Goal: Entertainment & Leisure: Consume media (video, audio)

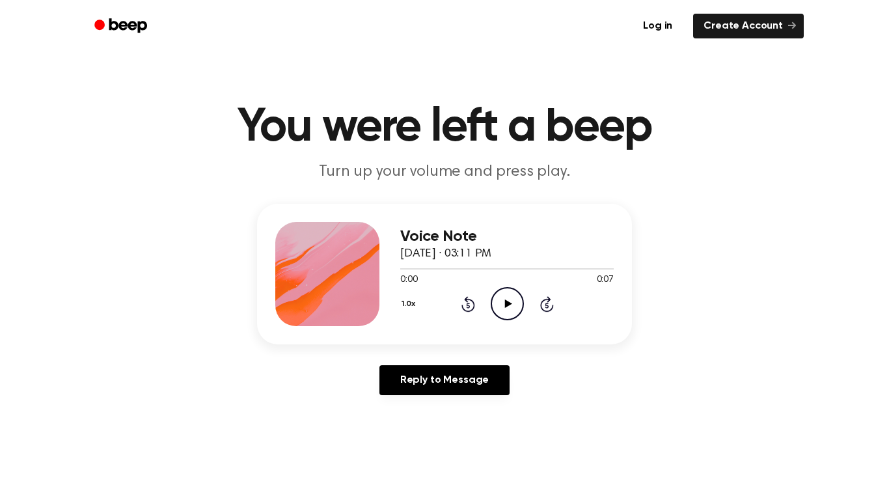
click at [511, 296] on icon "Play Audio" at bounding box center [507, 303] width 33 height 33
click at [492, 305] on icon "Play Audio" at bounding box center [507, 303] width 33 height 33
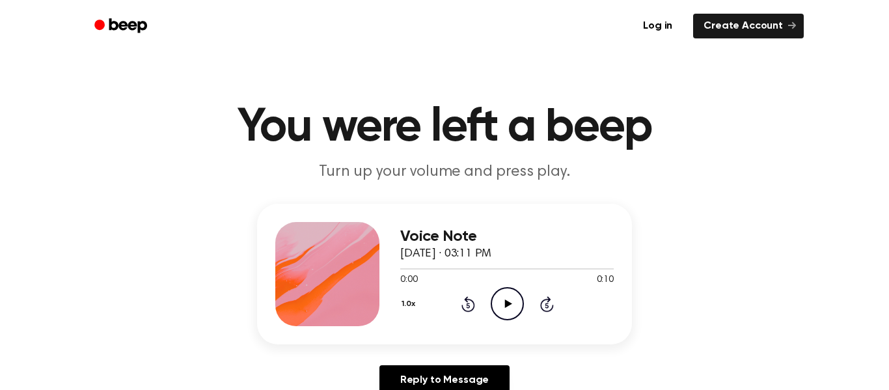
click at [510, 305] on icon "Play Audio" at bounding box center [507, 303] width 33 height 33
click at [504, 311] on icon "Play Audio" at bounding box center [507, 303] width 33 height 33
click at [505, 291] on icon "Play Audio" at bounding box center [507, 303] width 33 height 33
click at [511, 303] on icon "Play Audio" at bounding box center [507, 303] width 33 height 33
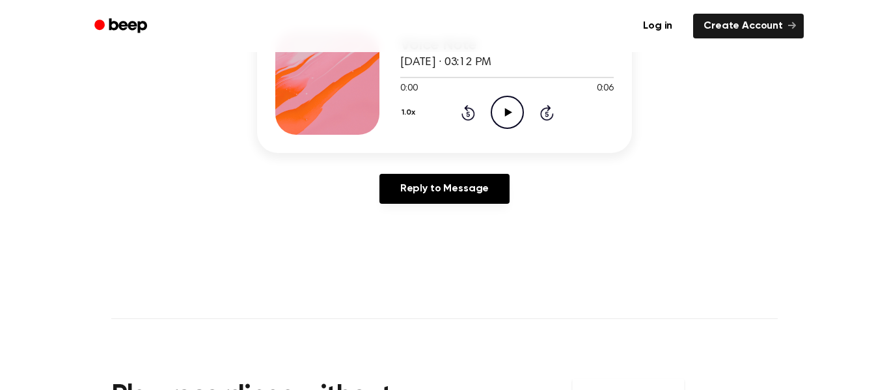
scroll to position [183, 0]
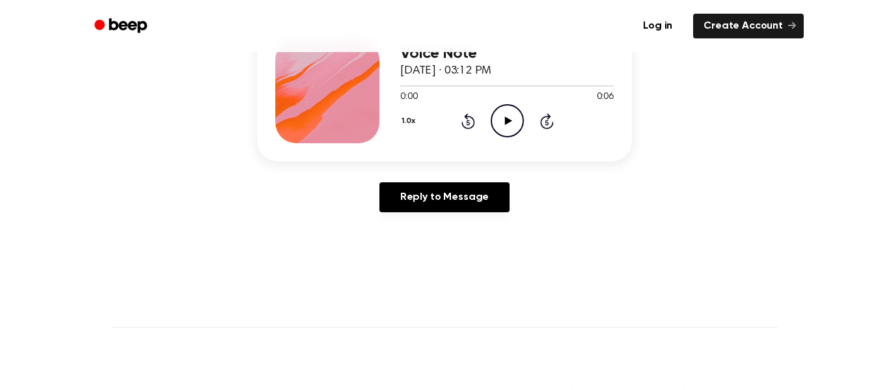
click at [511, 117] on icon "Play Audio" at bounding box center [507, 120] width 33 height 33
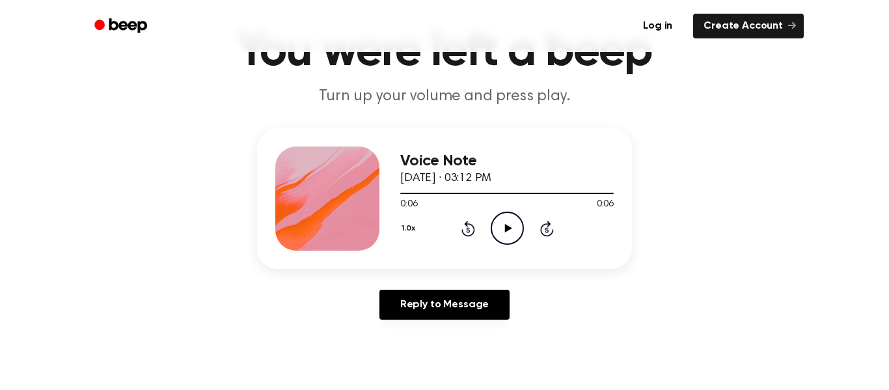
scroll to position [77, 0]
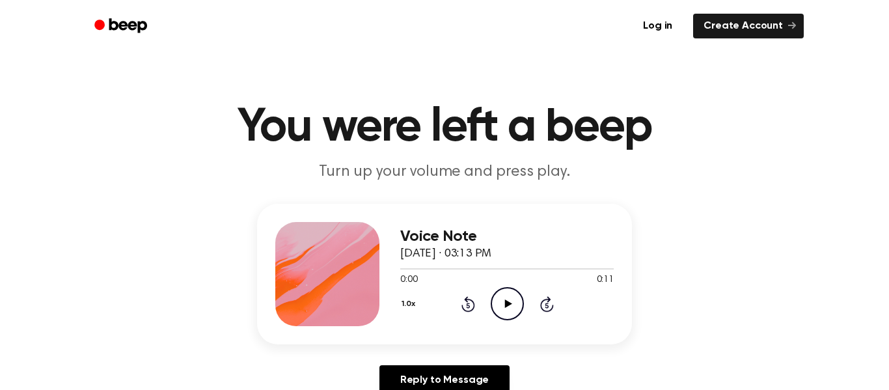
click at [504, 291] on icon "Play Audio" at bounding box center [507, 303] width 33 height 33
click at [501, 295] on icon "Play Audio" at bounding box center [507, 303] width 33 height 33
click at [499, 300] on icon "Play Audio" at bounding box center [507, 303] width 33 height 33
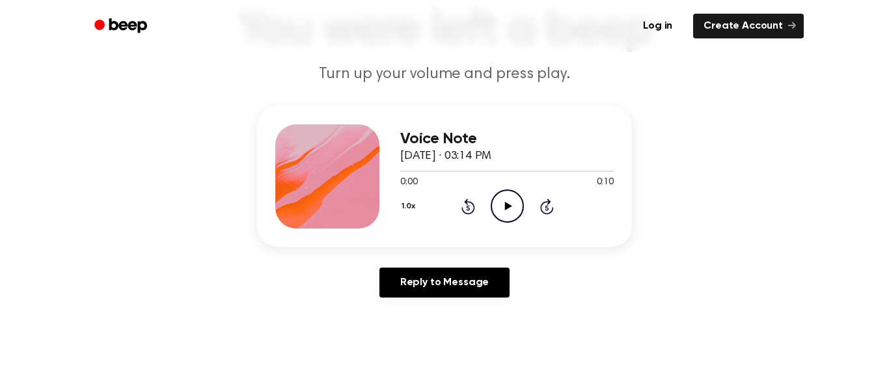
click at [508, 212] on icon "Play Audio" at bounding box center [507, 205] width 33 height 33
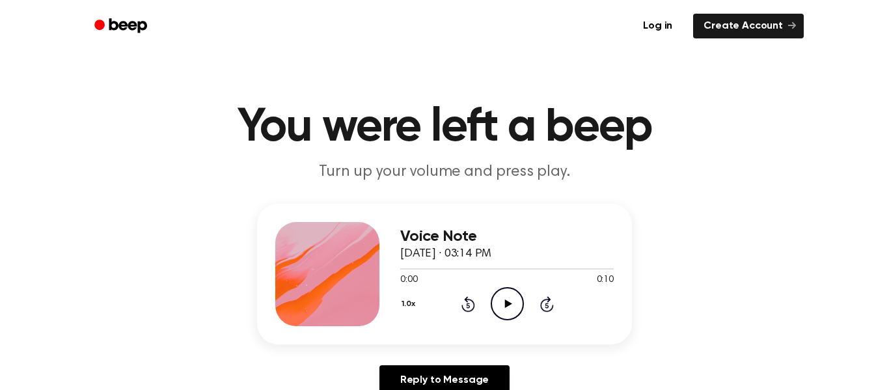
click at [501, 306] on icon "Play Audio" at bounding box center [507, 303] width 33 height 33
click at [501, 310] on icon "Play Audio" at bounding box center [507, 303] width 33 height 33
click at [513, 306] on icon "Play Audio" at bounding box center [507, 303] width 33 height 33
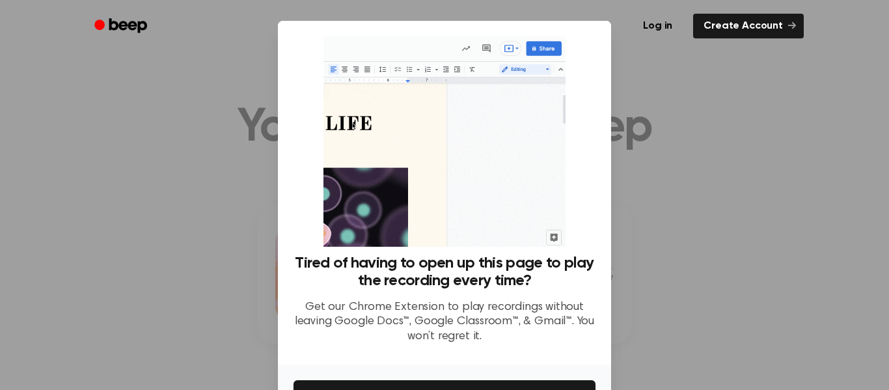
scroll to position [84, 0]
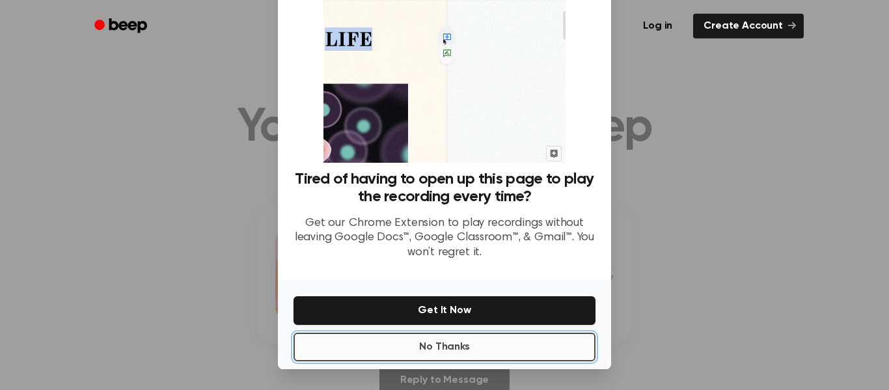
click at [534, 336] on button "No Thanks" at bounding box center [445, 347] width 302 height 29
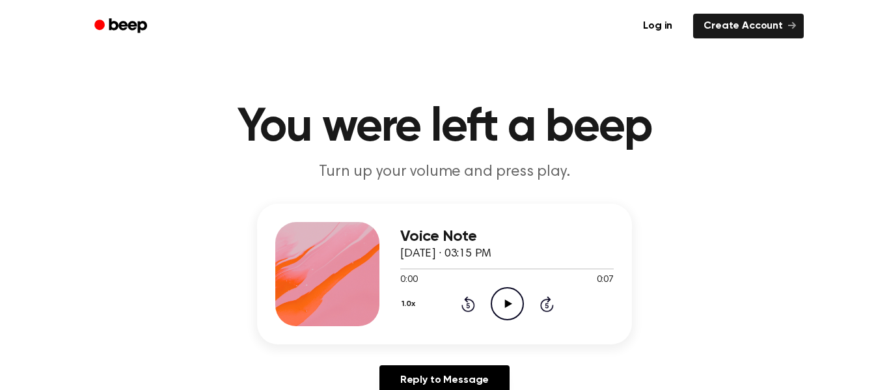
click at [507, 308] on icon "Play Audio" at bounding box center [507, 303] width 33 height 33
click at [514, 300] on icon "Play Audio" at bounding box center [507, 303] width 33 height 33
click at [491, 309] on icon "Play Audio" at bounding box center [507, 303] width 33 height 33
click at [510, 297] on icon "Play Audio" at bounding box center [507, 303] width 33 height 33
click at [507, 299] on icon "Play Audio" at bounding box center [507, 303] width 33 height 33
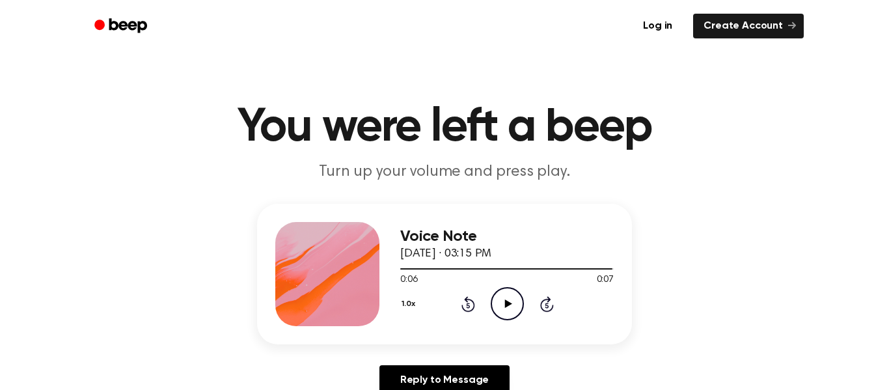
click at [508, 303] on icon at bounding box center [508, 303] width 7 height 8
click at [509, 304] on icon at bounding box center [508, 303] width 6 height 8
click at [509, 304] on icon at bounding box center [508, 303] width 7 height 8
click at [465, 307] on icon "Rewind 5 seconds" at bounding box center [468, 304] width 14 height 17
click at [514, 292] on icon "Play Audio" at bounding box center [507, 303] width 33 height 33
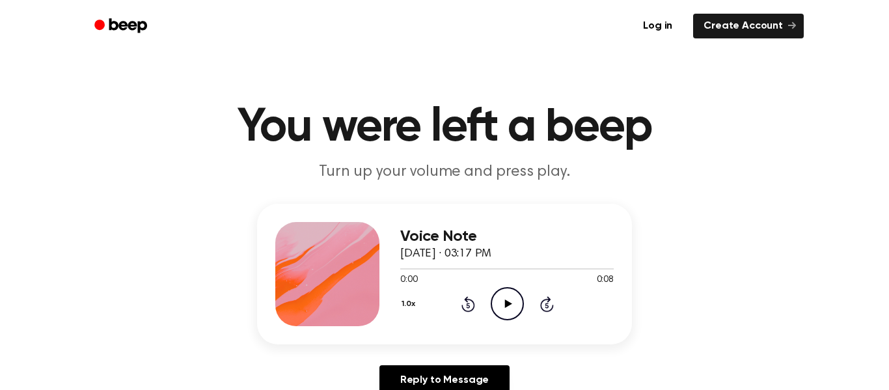
click at [510, 309] on icon "Play Audio" at bounding box center [507, 303] width 33 height 33
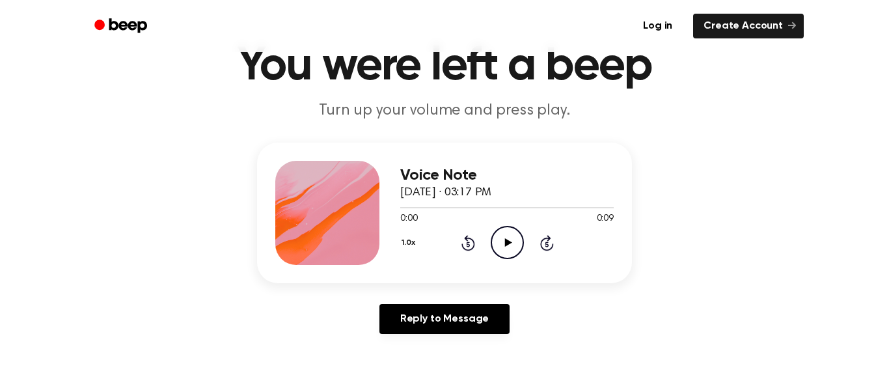
scroll to position [62, 0]
click at [502, 240] on icon "Play Audio" at bounding box center [507, 241] width 33 height 33
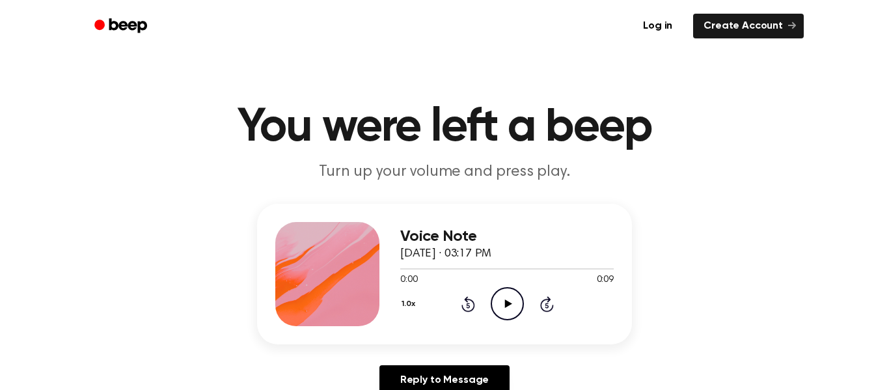
click at [511, 302] on icon "Play Audio" at bounding box center [507, 303] width 33 height 33
click at [307, 206] on div "Voice Note October 14, 2024 · 03:22 PM 0:00 0:10 Your browser does not support …" at bounding box center [444, 274] width 375 height 141
click at [504, 291] on icon "Play Audio" at bounding box center [507, 303] width 33 height 33
click at [503, 298] on icon "Play Audio" at bounding box center [507, 303] width 33 height 33
click at [504, 301] on icon "Play Audio" at bounding box center [507, 303] width 33 height 33
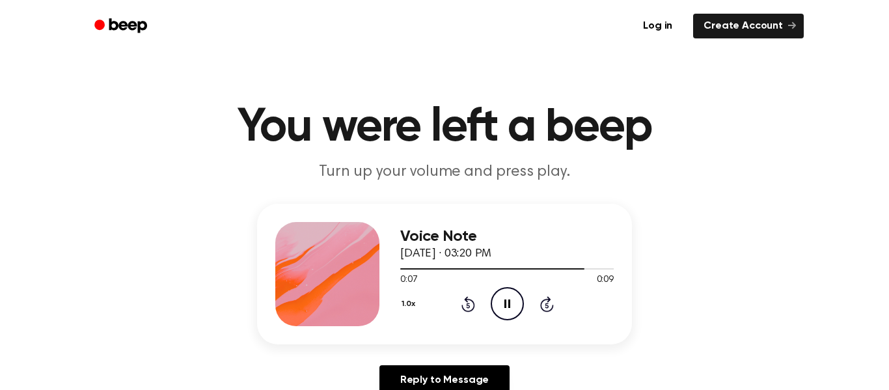
click at [504, 301] on icon "Pause Audio" at bounding box center [507, 303] width 33 height 33
click at [504, 301] on icon "Play Audio" at bounding box center [507, 303] width 33 height 33
click at [473, 304] on icon at bounding box center [469, 304] width 14 height 16
click at [495, 302] on icon "Play Audio" at bounding box center [507, 303] width 33 height 33
click at [503, 295] on icon "Play Audio" at bounding box center [507, 303] width 33 height 33
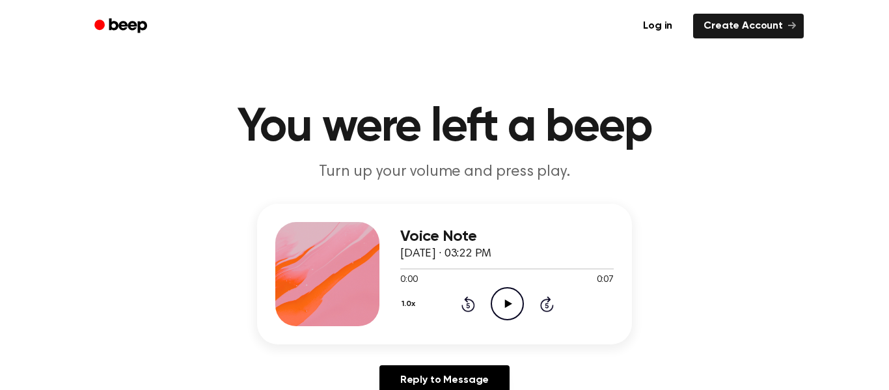
click at [508, 311] on icon "Play Audio" at bounding box center [507, 303] width 33 height 33
click at [505, 306] on icon at bounding box center [508, 303] width 7 height 8
click at [511, 310] on icon "Play Audio" at bounding box center [507, 303] width 33 height 33
click at [511, 303] on icon "Play Audio" at bounding box center [507, 303] width 33 height 33
click at [508, 308] on icon "Play Audio" at bounding box center [507, 303] width 33 height 33
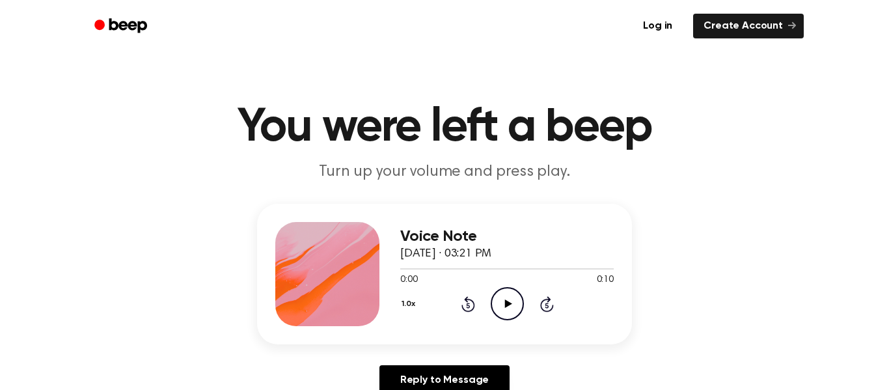
click at [512, 312] on icon "Play Audio" at bounding box center [507, 303] width 33 height 33
click at [506, 303] on icon at bounding box center [508, 303] width 7 height 8
click at [499, 294] on icon "Play Audio" at bounding box center [507, 303] width 33 height 33
